Goal: Information Seeking & Learning: Learn about a topic

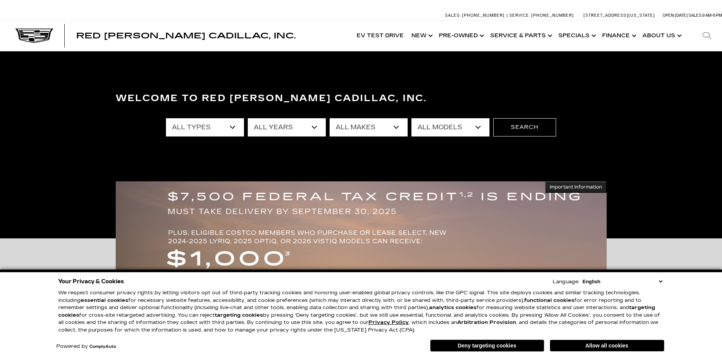
scroll to position [190, 0]
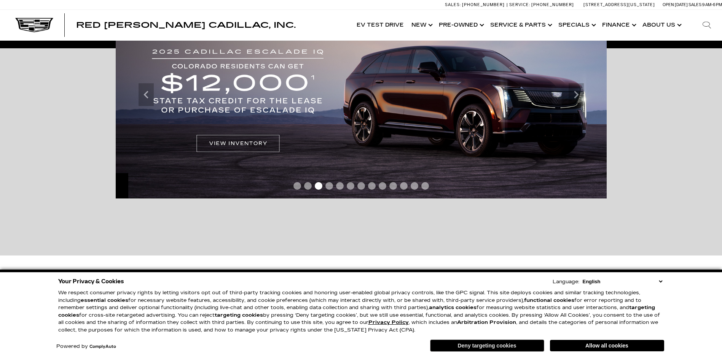
click at [485, 344] on button "Deny targeting cookies" at bounding box center [487, 346] width 114 height 12
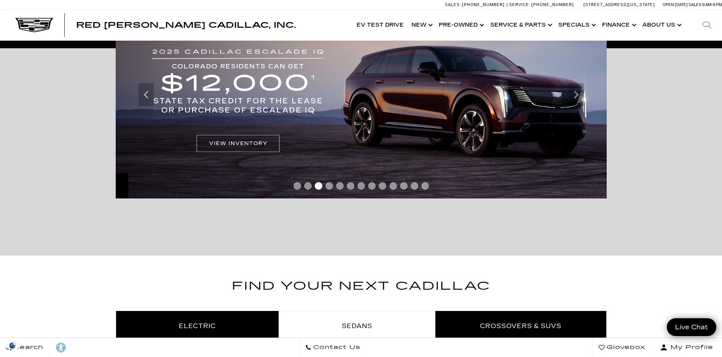
scroll to position [0, 0]
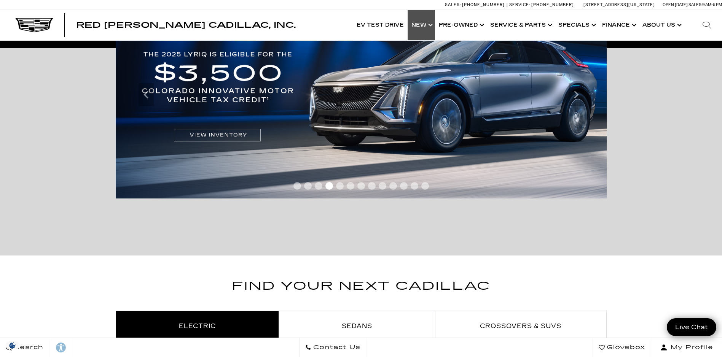
click at [426, 29] on link "Show New" at bounding box center [420, 25] width 27 height 30
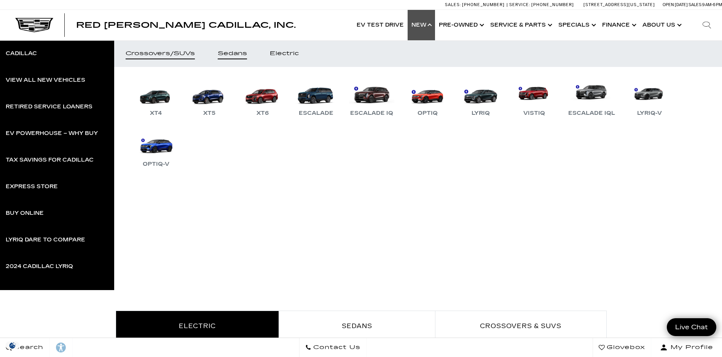
click at [234, 55] on div "Sedans" at bounding box center [232, 53] width 29 height 5
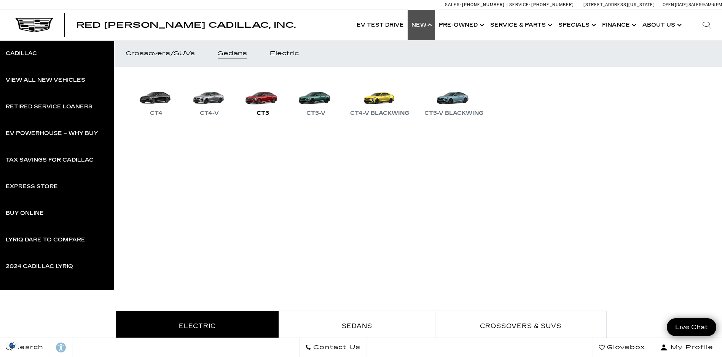
click at [263, 100] on link "CT5" at bounding box center [263, 98] width 46 height 40
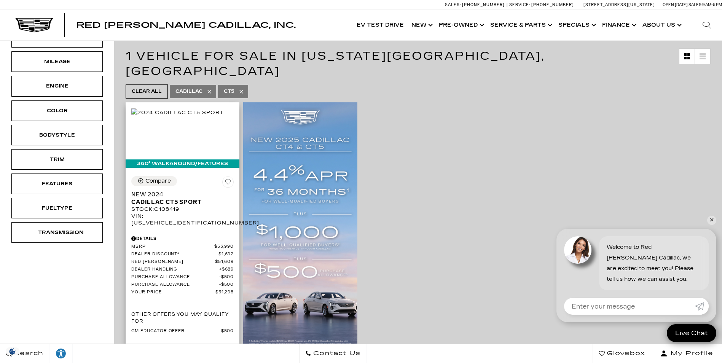
scroll to position [114, 0]
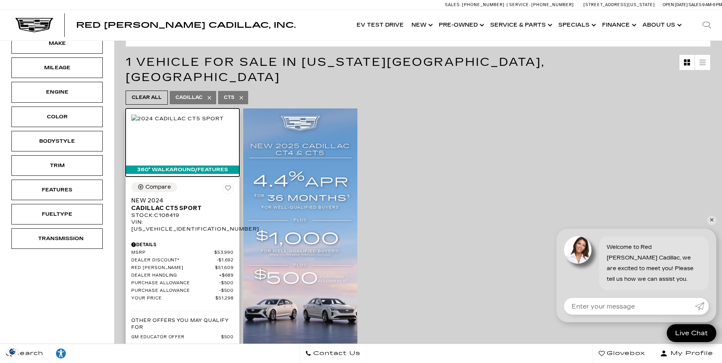
click at [184, 123] on img at bounding box center [177, 119] width 92 height 8
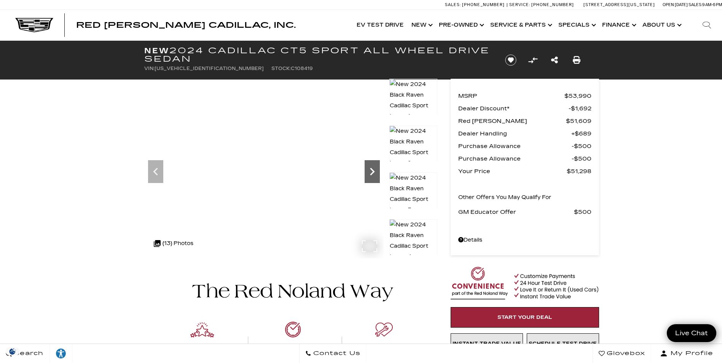
click at [372, 176] on icon "Next" at bounding box center [371, 171] width 15 height 15
click at [261, 89] on img at bounding box center [211, 84] width 135 height 11
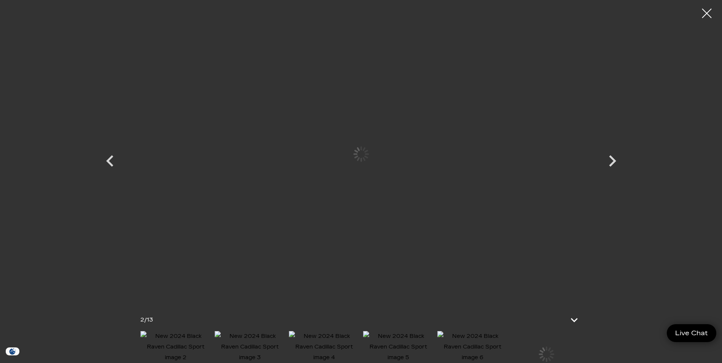
click at [261, 171] on div "360 WalkAround Powered By SpinCar" at bounding box center [290, 169] width 293 height 180
click at [570, 311] on icon at bounding box center [574, 320] width 18 height 18
click at [614, 184] on icon "Next" at bounding box center [612, 181] width 7 height 11
click at [612, 181] on icon "Next" at bounding box center [612, 181] width 23 height 23
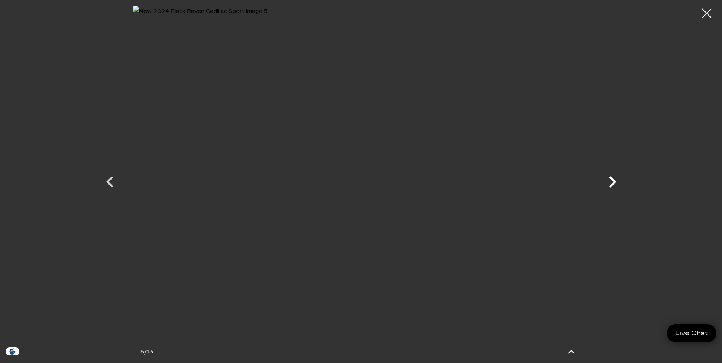
click at [611, 181] on icon "Next" at bounding box center [612, 181] width 23 height 23
click at [618, 180] on icon "Next" at bounding box center [612, 181] width 23 height 23
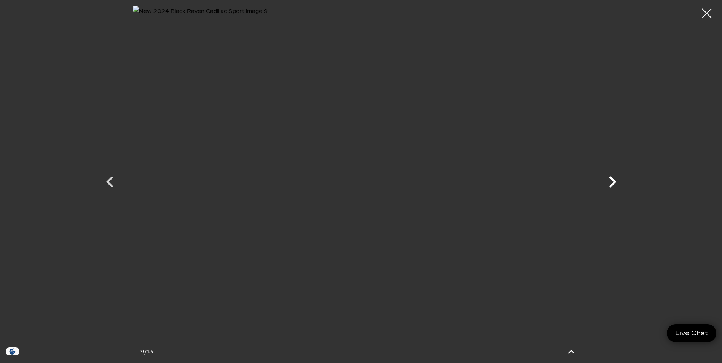
click at [612, 180] on icon "Next" at bounding box center [612, 181] width 7 height 11
click at [611, 180] on icon "Next" at bounding box center [612, 181] width 23 height 23
click at [616, 179] on div at bounding box center [361, 175] width 533 height 338
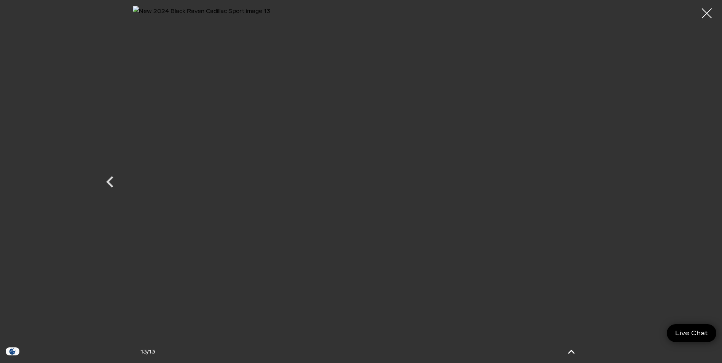
click at [705, 16] on div at bounding box center [707, 13] width 20 height 20
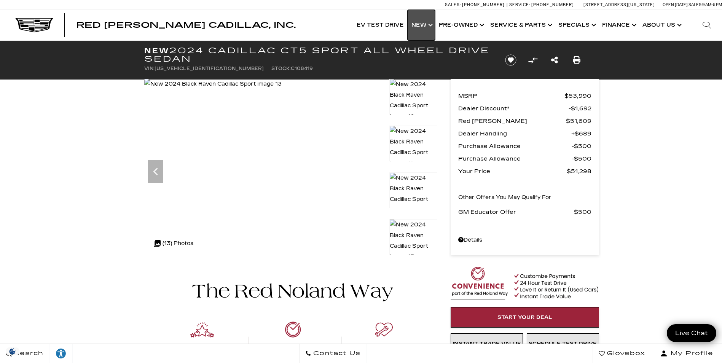
click at [421, 23] on link "Show New" at bounding box center [420, 25] width 27 height 30
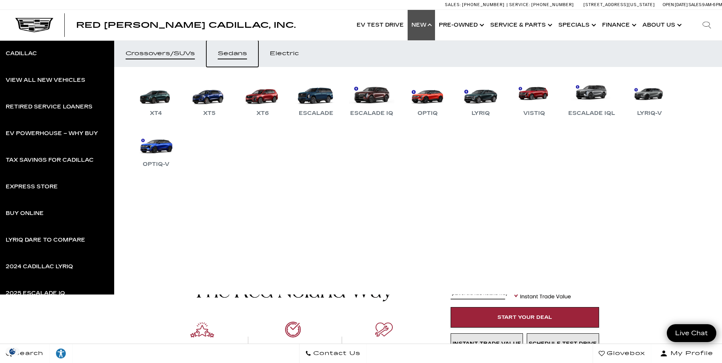
click at [231, 53] on div "Sedans" at bounding box center [232, 53] width 29 height 5
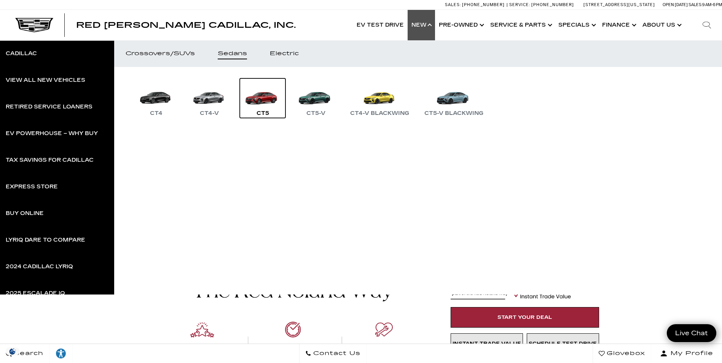
click at [264, 100] on link "CT5" at bounding box center [263, 98] width 46 height 40
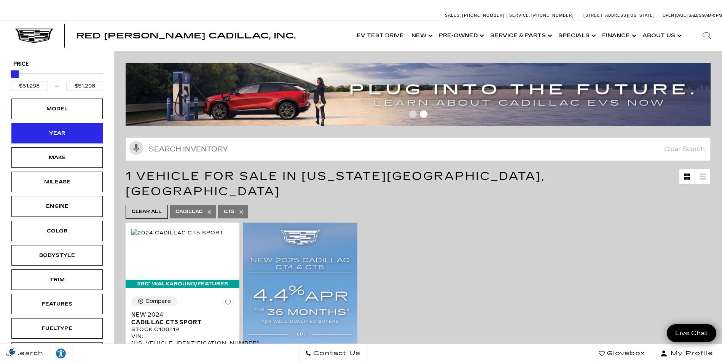
click at [50, 134] on div "Year" at bounding box center [57, 133] width 38 height 8
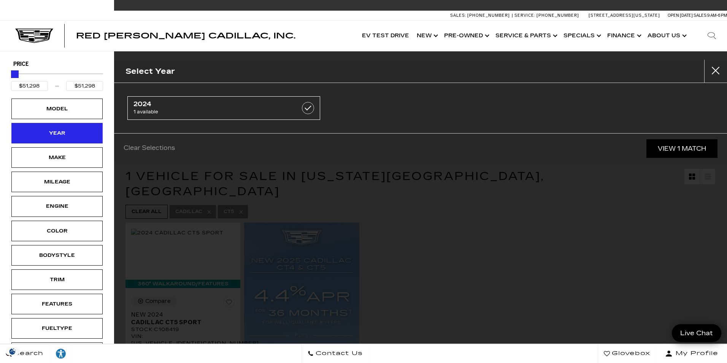
click at [34, 129] on div "Year" at bounding box center [56, 133] width 91 height 21
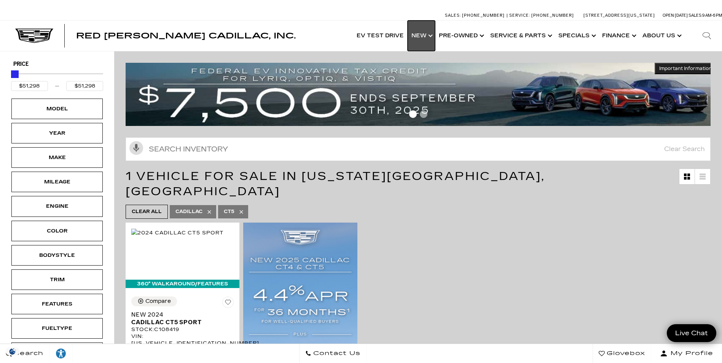
click at [420, 39] on link "Show New" at bounding box center [420, 36] width 27 height 30
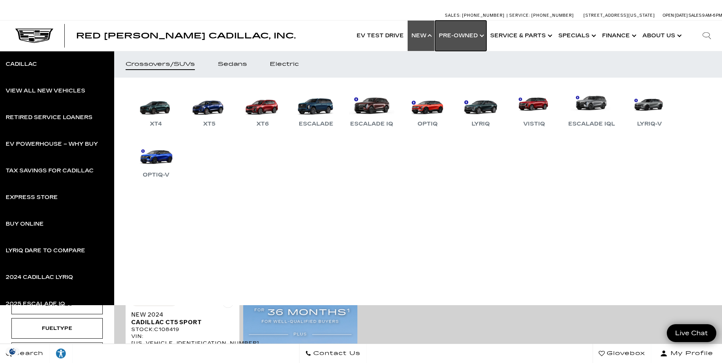
click at [459, 37] on link "Show Pre-Owned" at bounding box center [460, 36] width 51 height 30
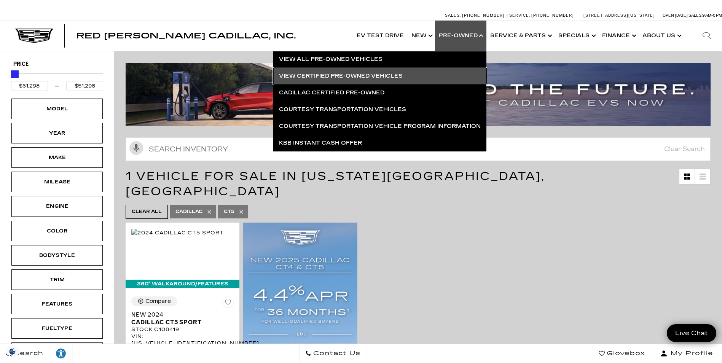
click at [335, 74] on link "View Certified Pre-Owned Vehicles" at bounding box center [379, 76] width 213 height 17
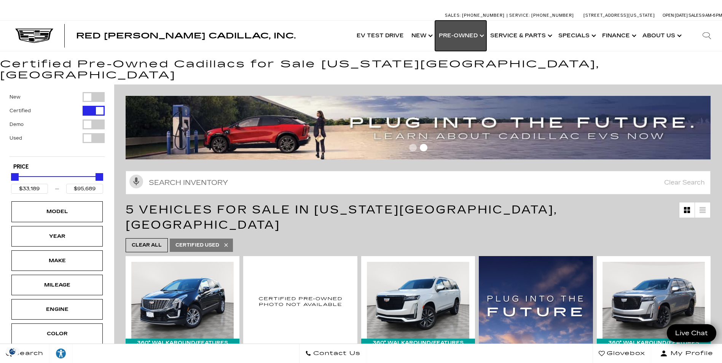
click at [463, 33] on link "Show Pre-Owned" at bounding box center [460, 36] width 51 height 30
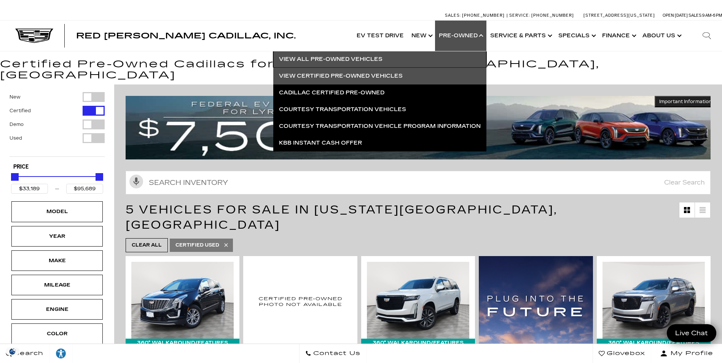
click at [312, 60] on link "View All Pre-Owned Vehicles" at bounding box center [379, 59] width 213 height 17
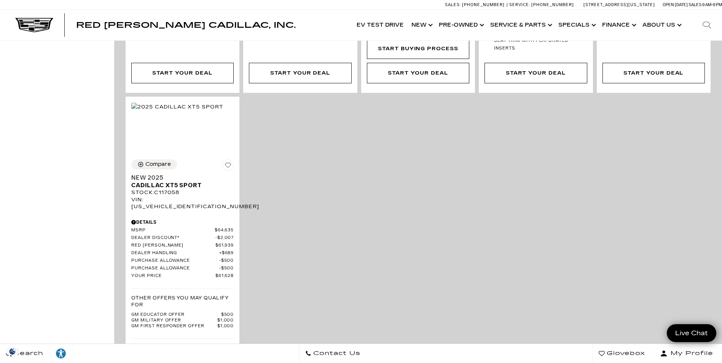
scroll to position [1598, 0]
